Goal: Task Accomplishment & Management: Manage account settings

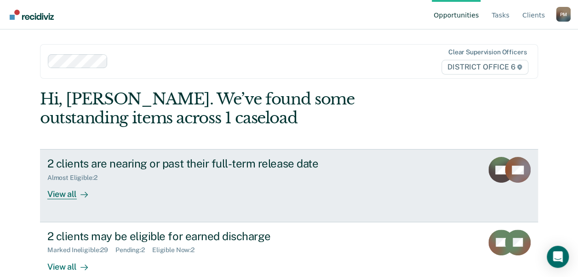
click at [58, 197] on div "View all" at bounding box center [73, 191] width 52 height 18
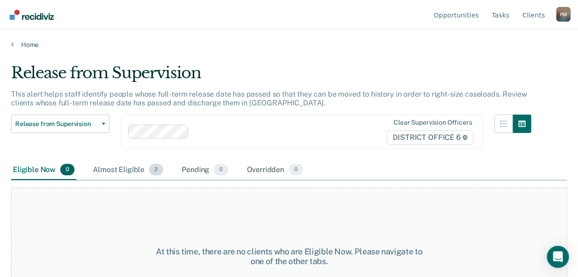
click at [106, 166] on div "Almost Eligible 2" at bounding box center [128, 170] width 74 height 20
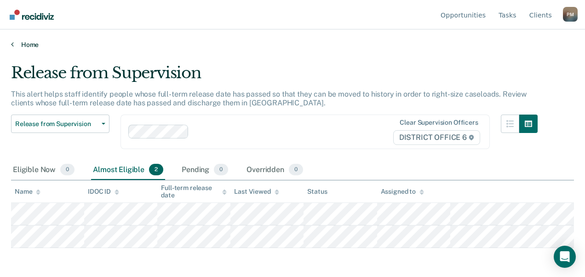
click at [12, 44] on icon at bounding box center [12, 43] width 3 height 7
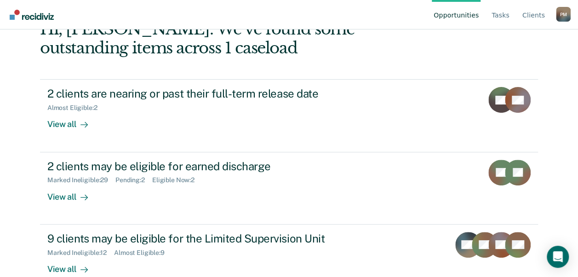
scroll to position [74, 0]
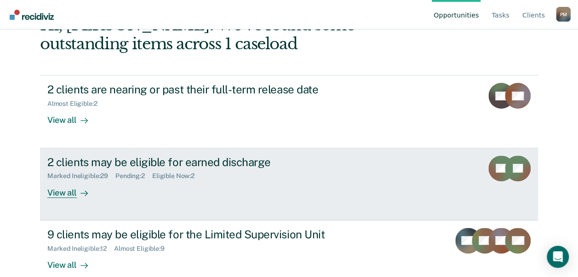
click at [73, 192] on div "View all" at bounding box center [73, 189] width 52 height 18
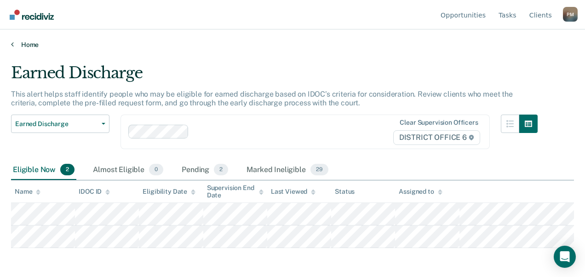
click at [14, 43] on link "Home" at bounding box center [292, 44] width 563 height 8
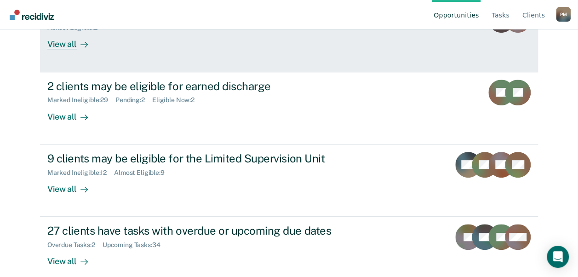
scroll to position [151, 0]
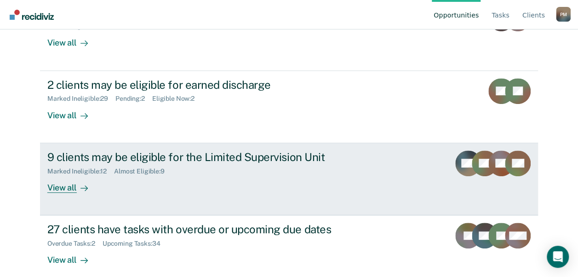
click at [62, 186] on div "View all" at bounding box center [73, 184] width 52 height 18
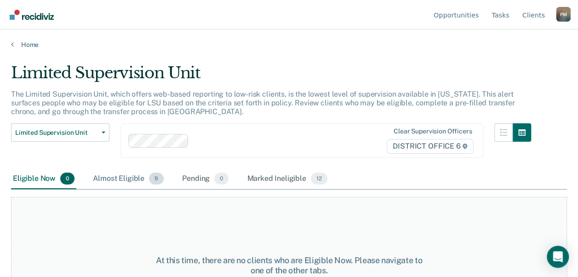
click at [113, 178] on div "Almost Eligible 9" at bounding box center [128, 179] width 75 height 20
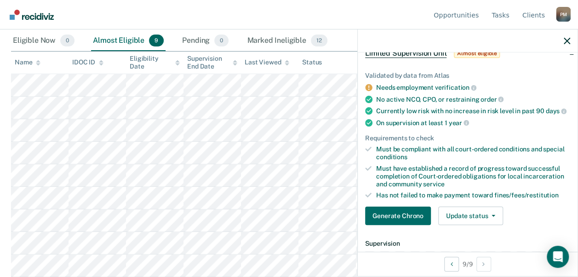
scroll to position [55, 0]
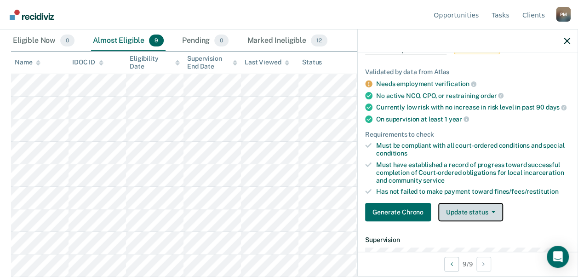
click at [470, 208] on button "Update status" at bounding box center [471, 212] width 65 height 18
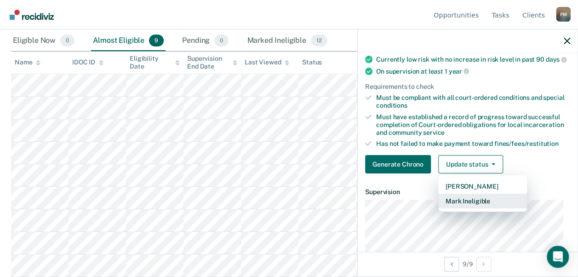
click at [470, 208] on button "Mark Ineligible" at bounding box center [483, 201] width 89 height 15
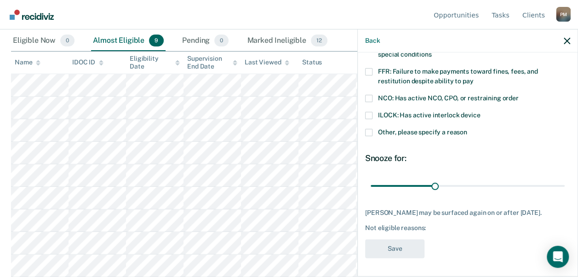
scroll to position [80, 0]
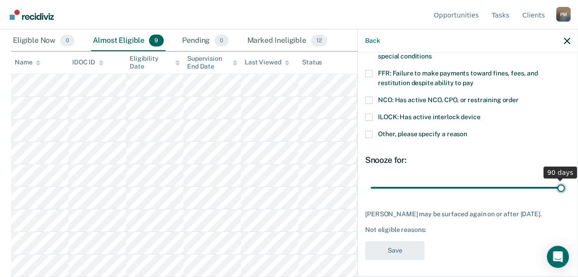
drag, startPoint x: 435, startPoint y: 186, endPoint x: 572, endPoint y: 186, distance: 137.1
type input "90"
click at [565, 186] on input "range" at bounding box center [468, 187] width 194 height 16
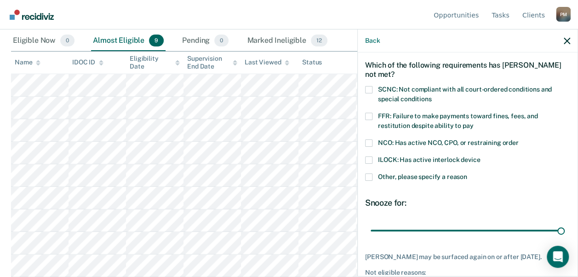
scroll to position [33, 0]
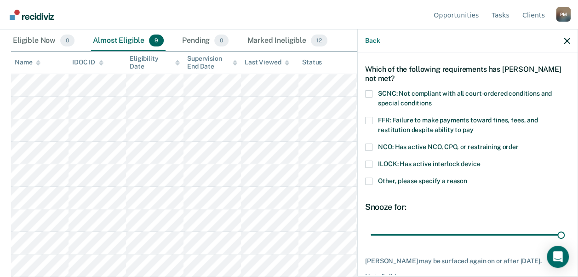
click at [371, 179] on span at bounding box center [368, 181] width 7 height 7
click at [468, 178] on input "Other, please specify a reason" at bounding box center [468, 178] width 0 height 0
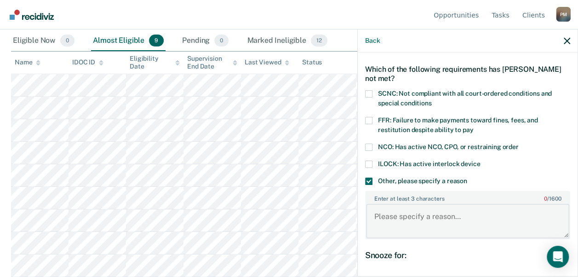
click at [388, 215] on textarea "Enter at least 3 characters 0 / 1600" at bounding box center [467, 221] width 203 height 34
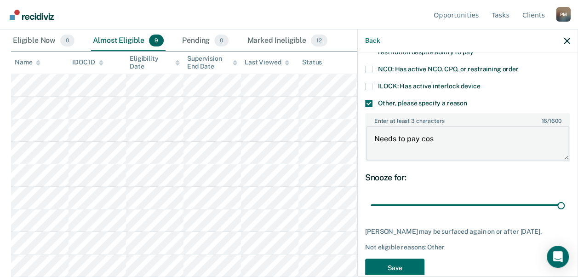
scroll to position [111, 0]
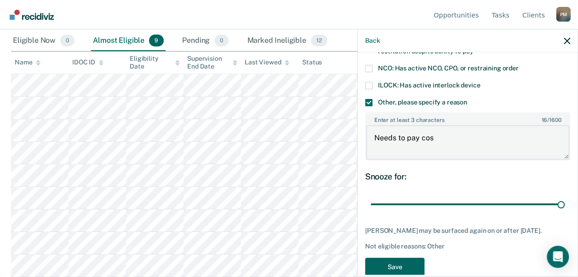
type textarea "Needs to pay cos"
click at [389, 260] on button "Save" at bounding box center [394, 267] width 59 height 19
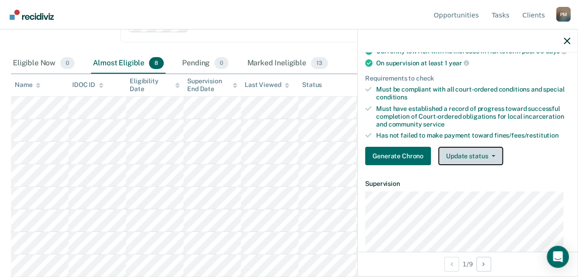
click at [465, 158] on button "Update status" at bounding box center [471, 156] width 65 height 18
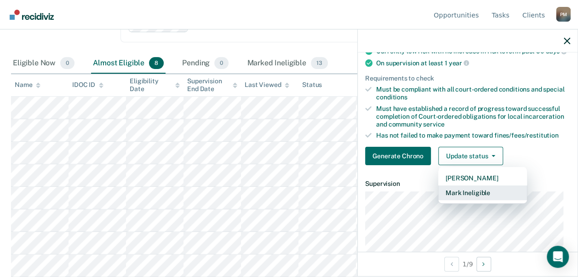
click at [469, 197] on button "Mark Ineligible" at bounding box center [483, 192] width 89 height 15
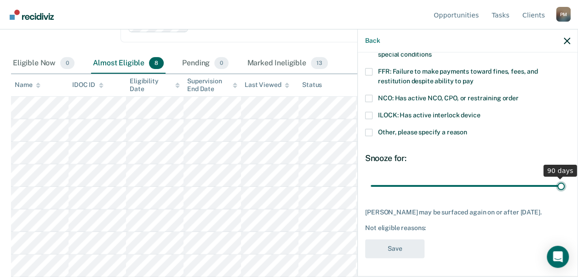
scroll to position [80, 0]
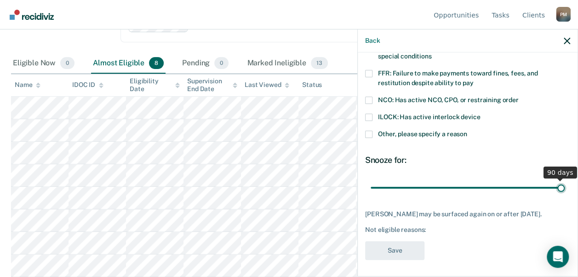
drag, startPoint x: 435, startPoint y: 179, endPoint x: 587, endPoint y: 189, distance: 152.1
type input "90"
click at [565, 189] on input "range" at bounding box center [468, 187] width 194 height 16
click at [366, 133] on span at bounding box center [368, 134] width 7 height 7
click at [468, 131] on input "Other, please specify a reason" at bounding box center [468, 131] width 0 height 0
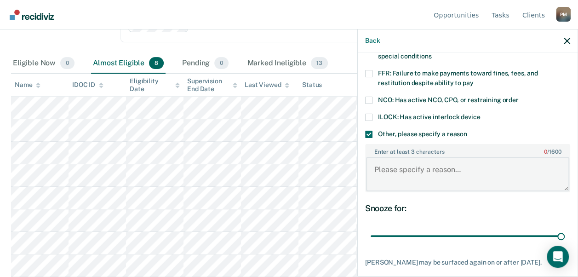
click at [387, 169] on textarea "Enter at least 3 characters 0 / 1600" at bounding box center [467, 174] width 203 height 34
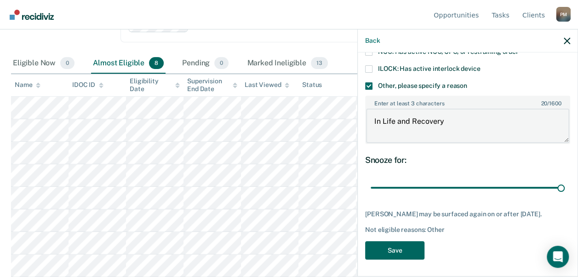
type textarea "In Life and Recovery"
click at [391, 248] on button "Save" at bounding box center [394, 250] width 59 height 19
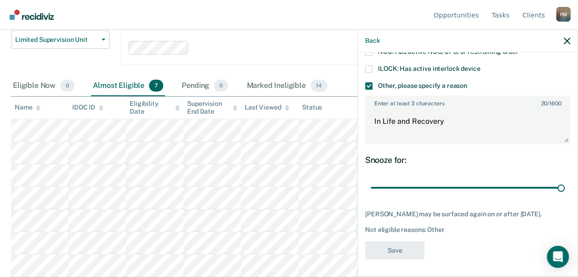
scroll to position [124, 0]
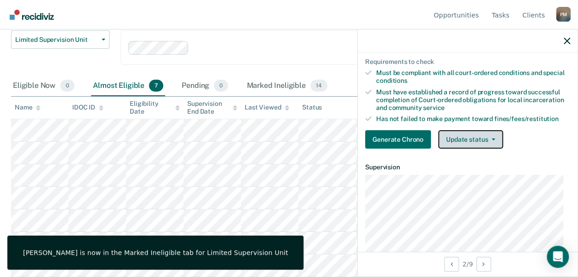
click at [471, 149] on button "Update status" at bounding box center [471, 139] width 65 height 18
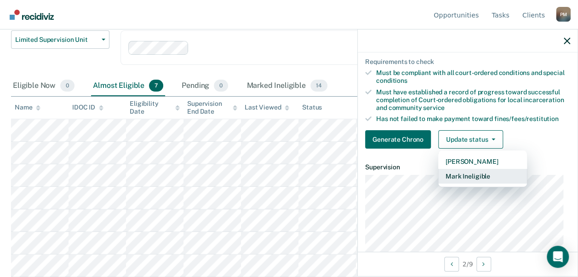
click at [475, 183] on button "Mark Ineligible" at bounding box center [483, 176] width 89 height 15
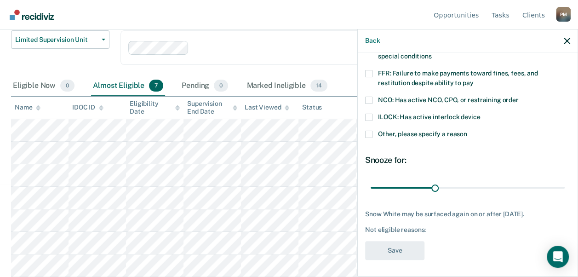
click at [369, 132] on span at bounding box center [368, 134] width 7 height 7
click at [468, 131] on input "Other, please specify a reason" at bounding box center [468, 131] width 0 height 0
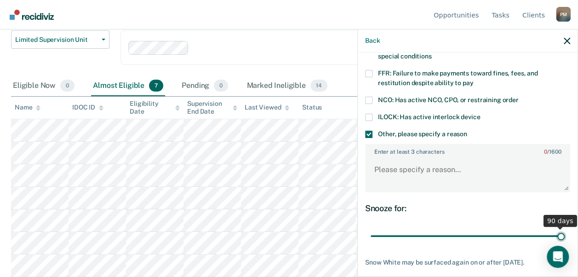
drag, startPoint x: 432, startPoint y: 234, endPoint x: 587, endPoint y: 242, distance: 154.8
type input "90"
click at [565, 242] on input "range" at bounding box center [468, 236] width 194 height 16
click at [380, 168] on textarea "Enter at least 3 characters 0 / 1600" at bounding box center [467, 174] width 203 height 34
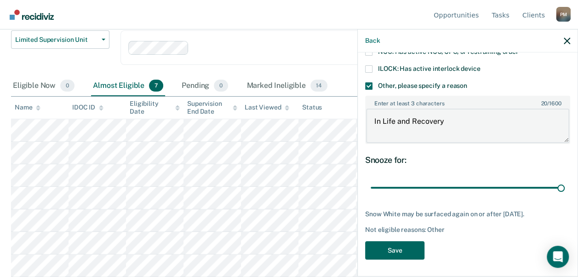
type textarea "In Life and Recovery"
click at [388, 249] on button "Save" at bounding box center [394, 250] width 59 height 19
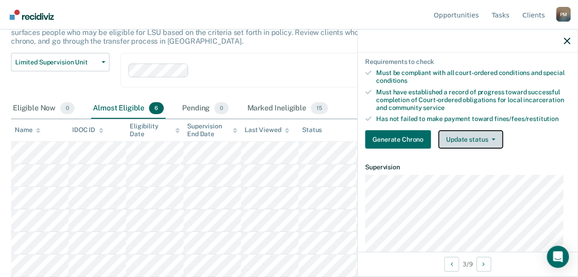
click at [477, 143] on button "Update status" at bounding box center [471, 139] width 65 height 18
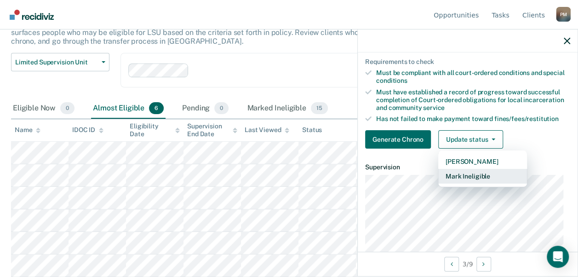
click at [478, 182] on button "Mark Ineligible" at bounding box center [483, 176] width 89 height 15
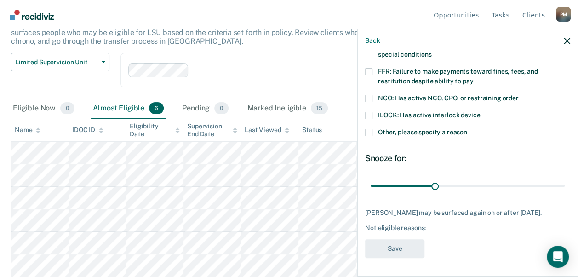
scroll to position [87, 0]
click at [370, 129] on span at bounding box center [368, 132] width 7 height 7
click at [468, 129] on input "Other, please specify a reason" at bounding box center [468, 129] width 0 height 0
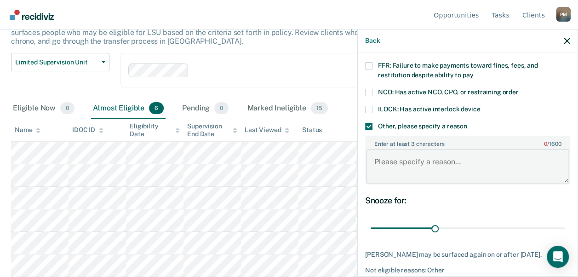
click at [386, 156] on textarea "Enter at least 3 characters 0 / 1600" at bounding box center [467, 166] width 203 height 34
type textarea "In Life and Recovery"
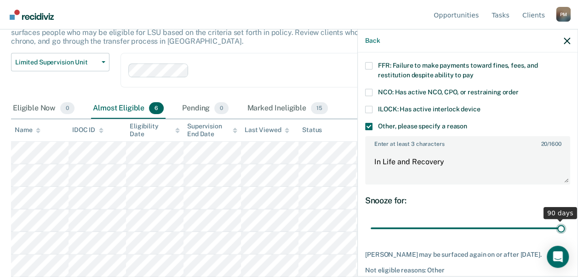
type input "90"
click at [557, 226] on input "range" at bounding box center [468, 228] width 194 height 16
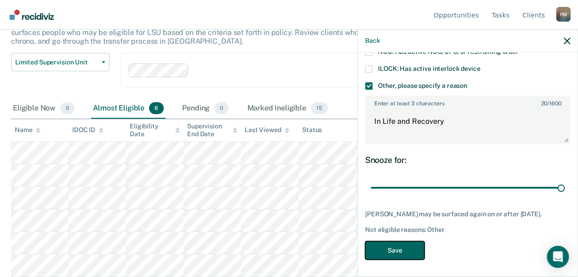
click at [381, 248] on button "Save" at bounding box center [394, 250] width 59 height 19
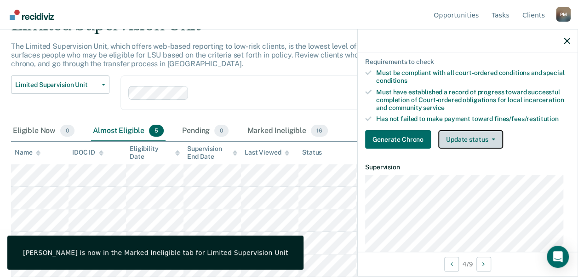
click at [457, 140] on button "Update status" at bounding box center [471, 139] width 65 height 18
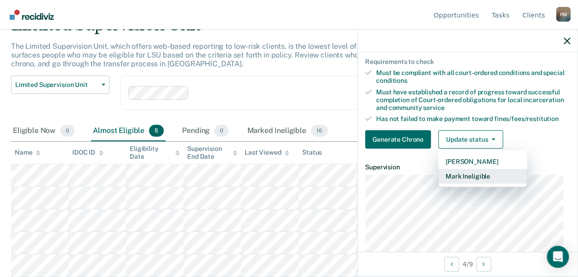
click at [469, 179] on button "Mark Ineligible" at bounding box center [483, 176] width 89 height 15
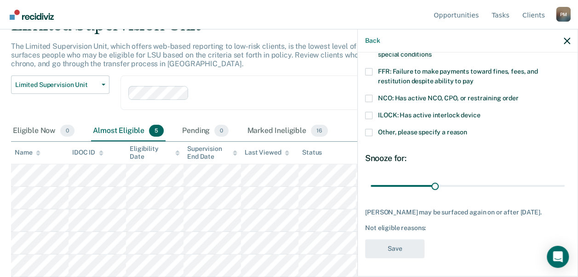
click at [366, 129] on span at bounding box center [368, 132] width 7 height 7
click at [468, 129] on input "Other, please specify a reason" at bounding box center [468, 129] width 0 height 0
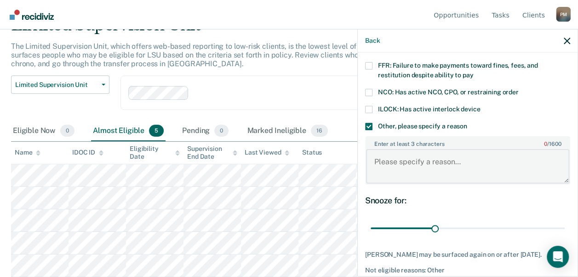
click at [386, 159] on textarea "Enter at least 3 characters 0 / 1600" at bounding box center [467, 166] width 203 height 34
type textarea "In Life and Recovery and owes on fines."
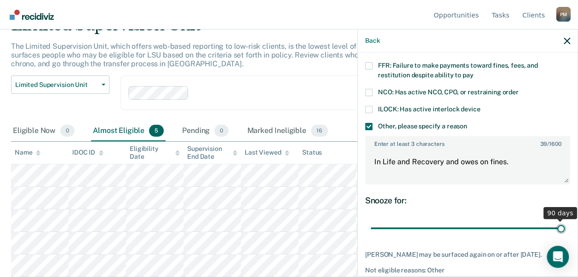
type input "90"
click at [556, 229] on input "range" at bounding box center [468, 228] width 194 height 16
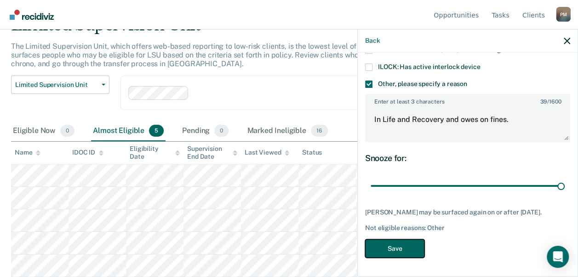
click at [391, 244] on button "Save" at bounding box center [394, 248] width 59 height 19
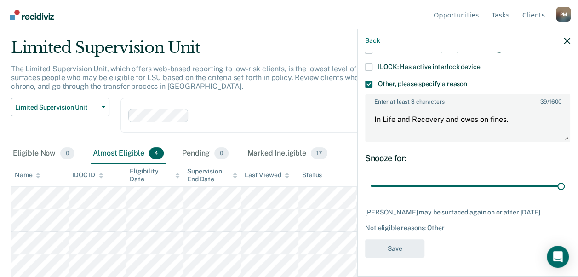
scroll to position [43, 0]
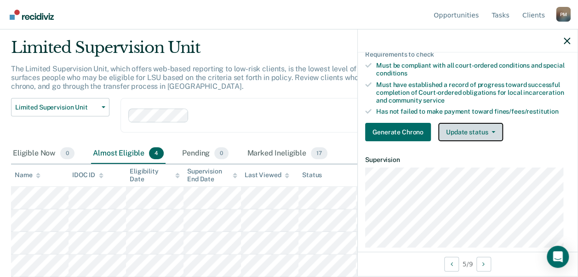
click at [472, 140] on button "Update status" at bounding box center [471, 132] width 65 height 18
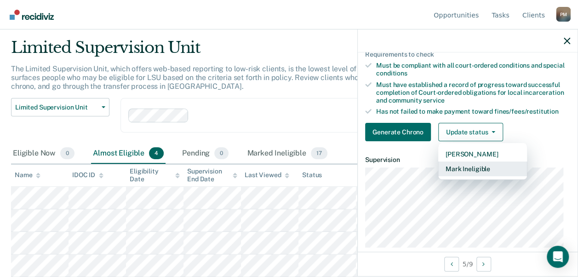
click at [477, 172] on button "Mark Ineligible" at bounding box center [483, 169] width 89 height 15
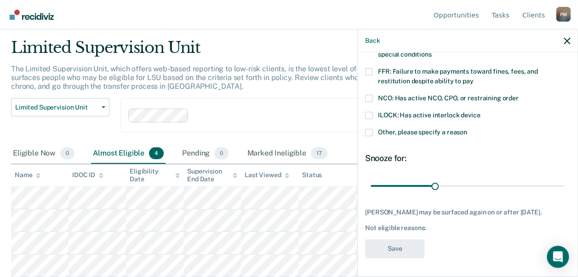
scroll to position [87, 0]
click at [371, 129] on span at bounding box center [368, 132] width 7 height 7
click at [468, 129] on input "Other, please specify a reason" at bounding box center [468, 129] width 0 height 0
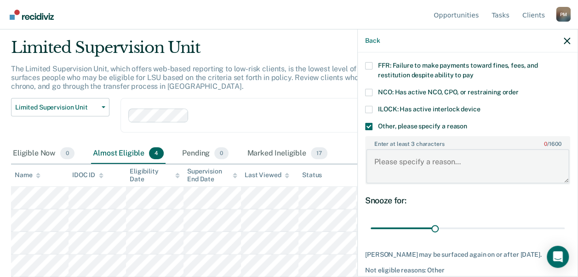
click at [399, 156] on textarea "Enter at least 3 characters 0 / 1600" at bounding box center [467, 166] width 203 height 34
type textarea "In Life and Recovery and owes on fines."
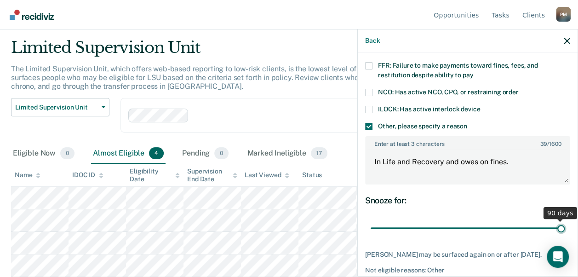
type input "90"
click at [554, 228] on input "range" at bounding box center [468, 228] width 194 height 16
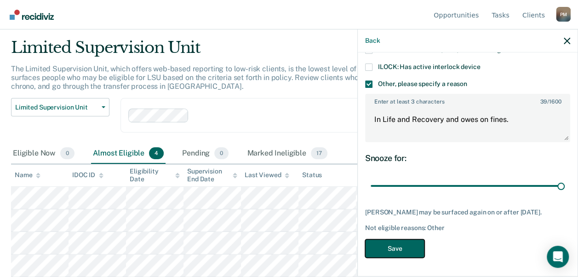
click at [386, 241] on button "Save" at bounding box center [394, 248] width 59 height 19
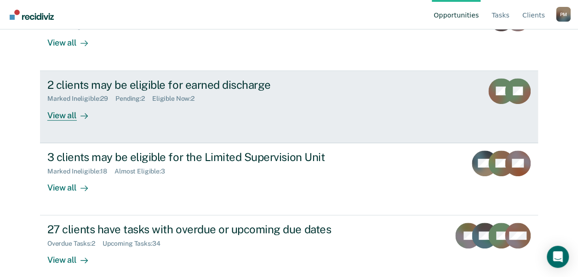
scroll to position [161, 0]
